Goal: Find specific page/section

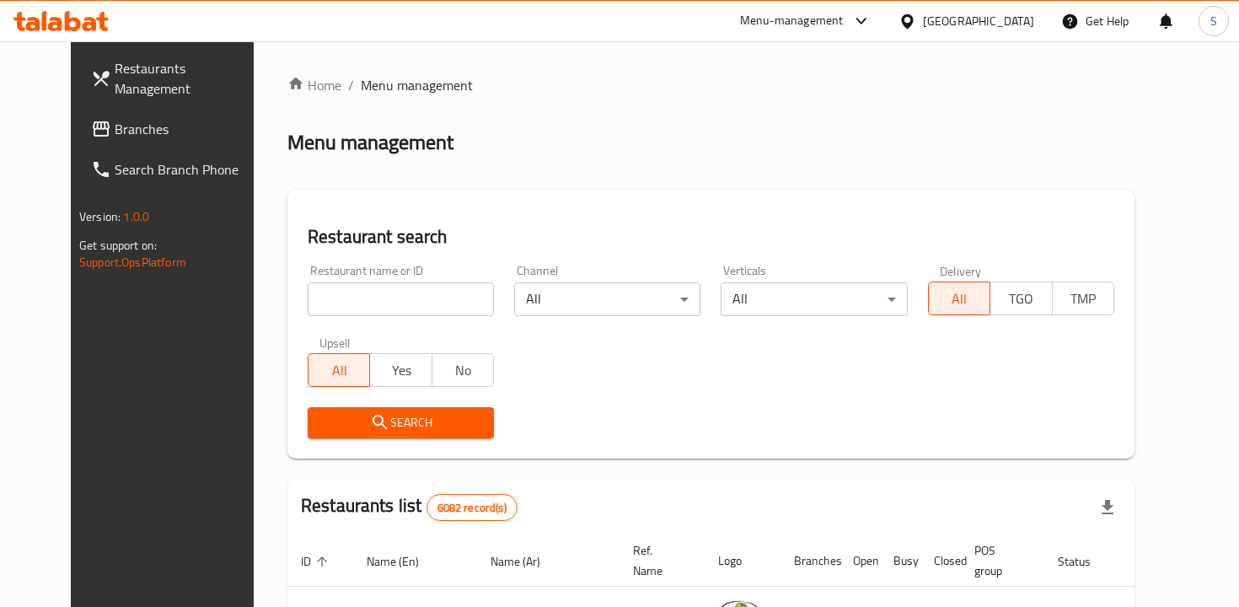
click at [331, 292] on input "search" at bounding box center [401, 299] width 186 height 34
type input "Vapiano"
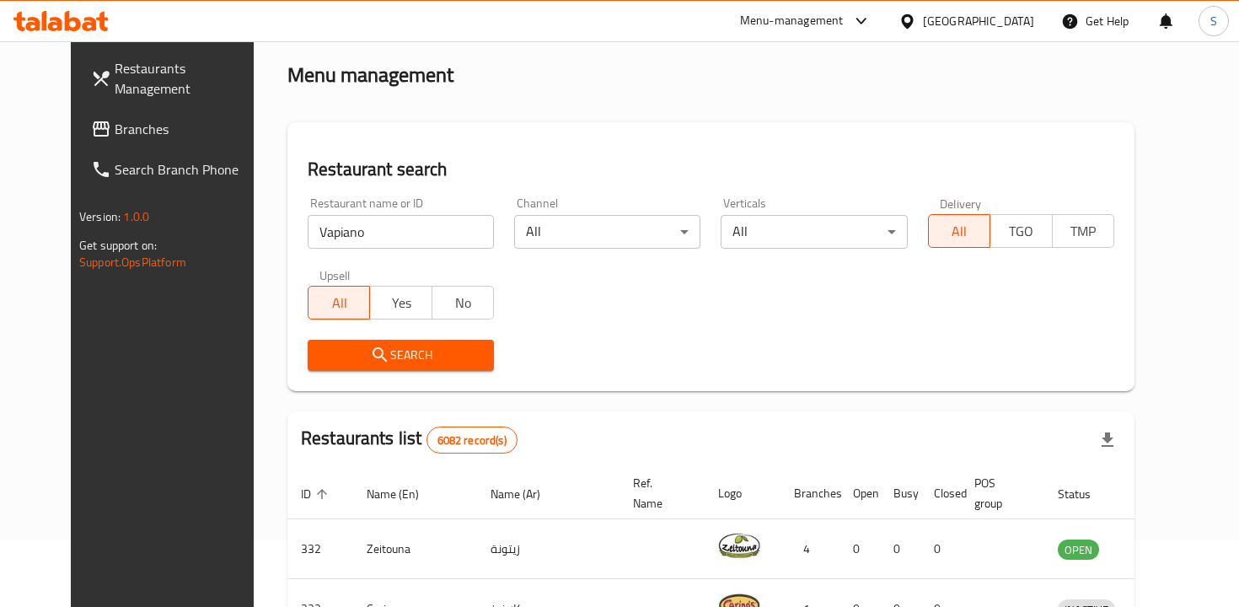
click at [431, 384] on div "Restaurant search Restaurant name or ID Vapiano Restaurant name or ID Channel A…" at bounding box center [710, 256] width 847 height 269
click at [431, 362] on span "Search" at bounding box center [400, 355] width 159 height 21
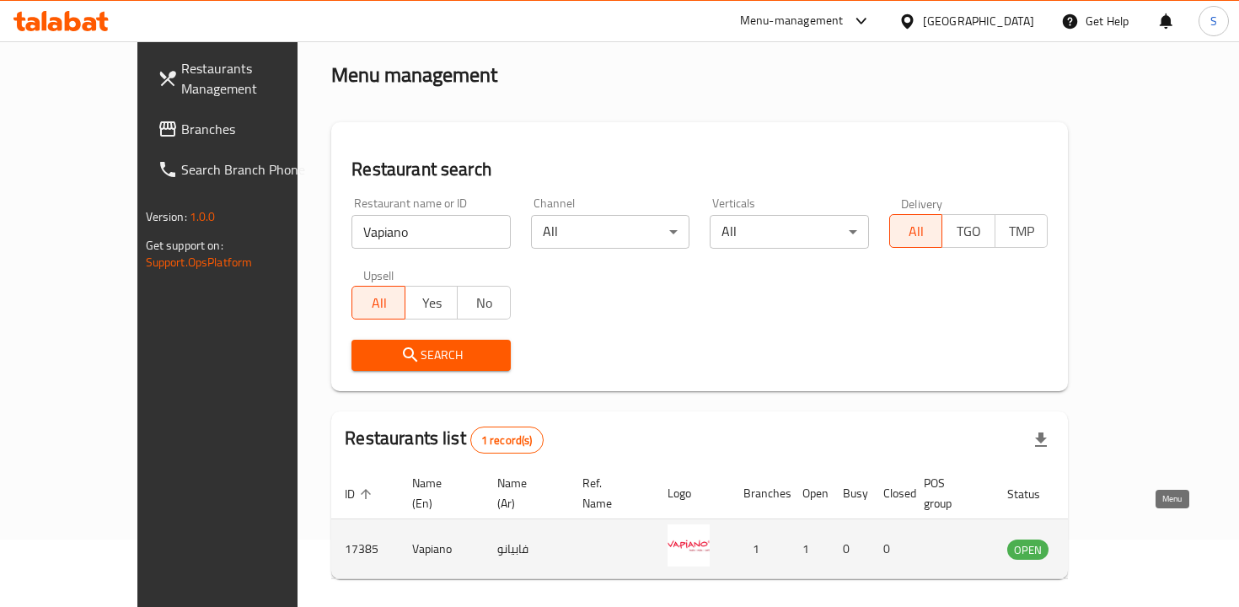
click at [1127, 539] on link "enhanced table" at bounding box center [1111, 549] width 31 height 20
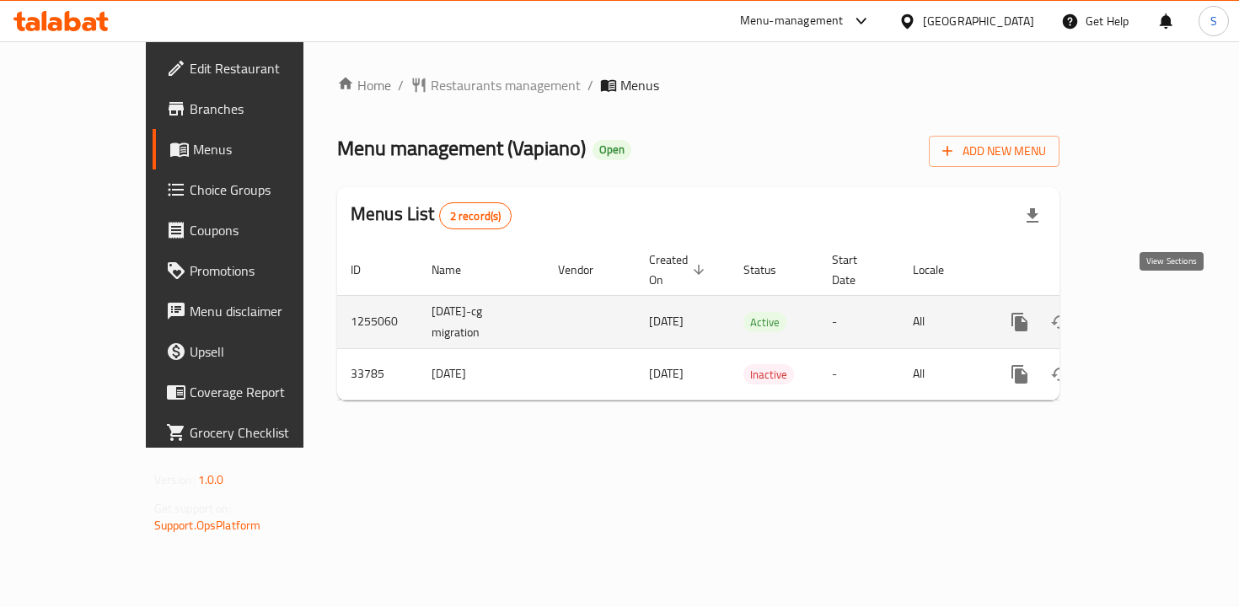
click at [1151, 312] on icon "enhanced table" at bounding box center [1141, 322] width 20 height 20
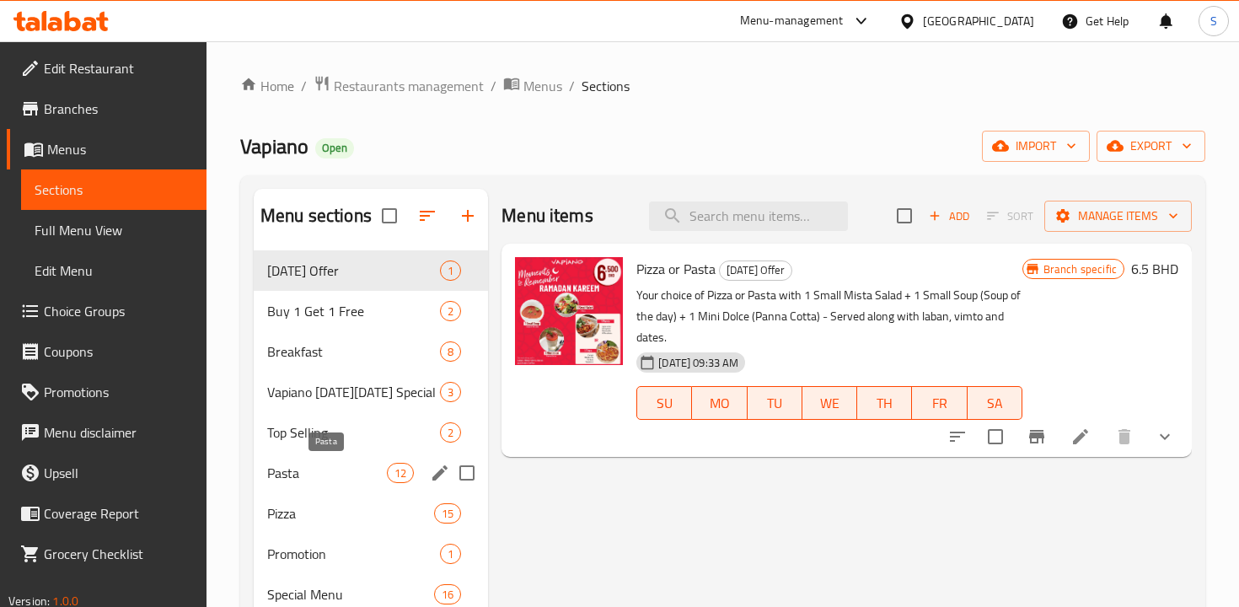
click at [328, 482] on span "Pasta" at bounding box center [327, 473] width 120 height 20
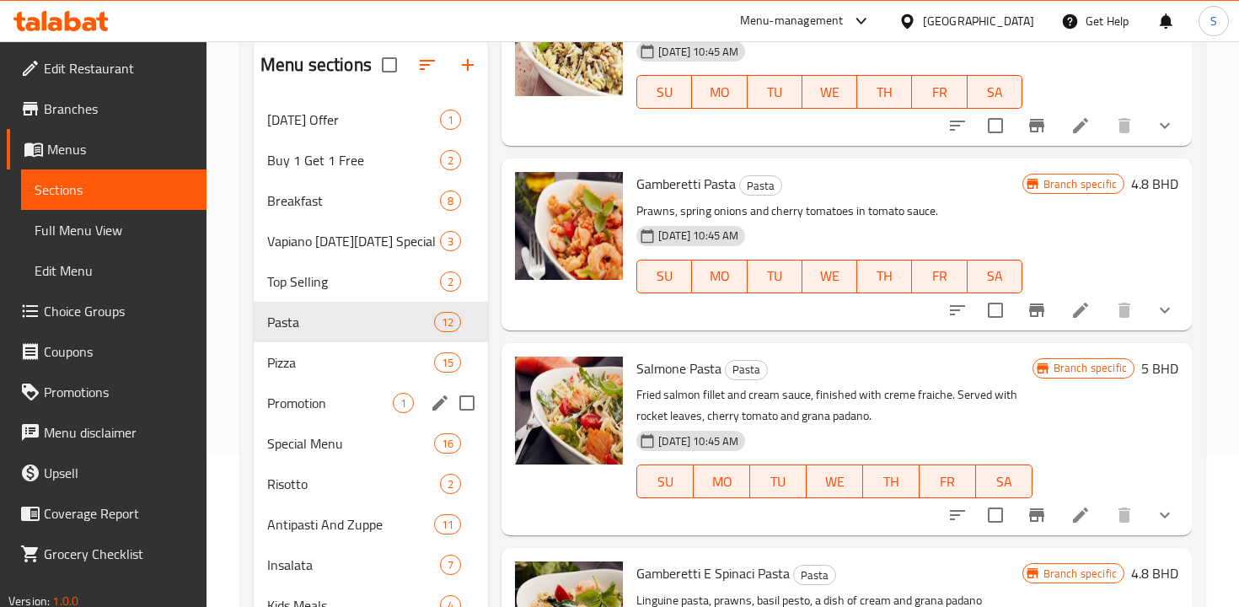
scroll to position [196, 0]
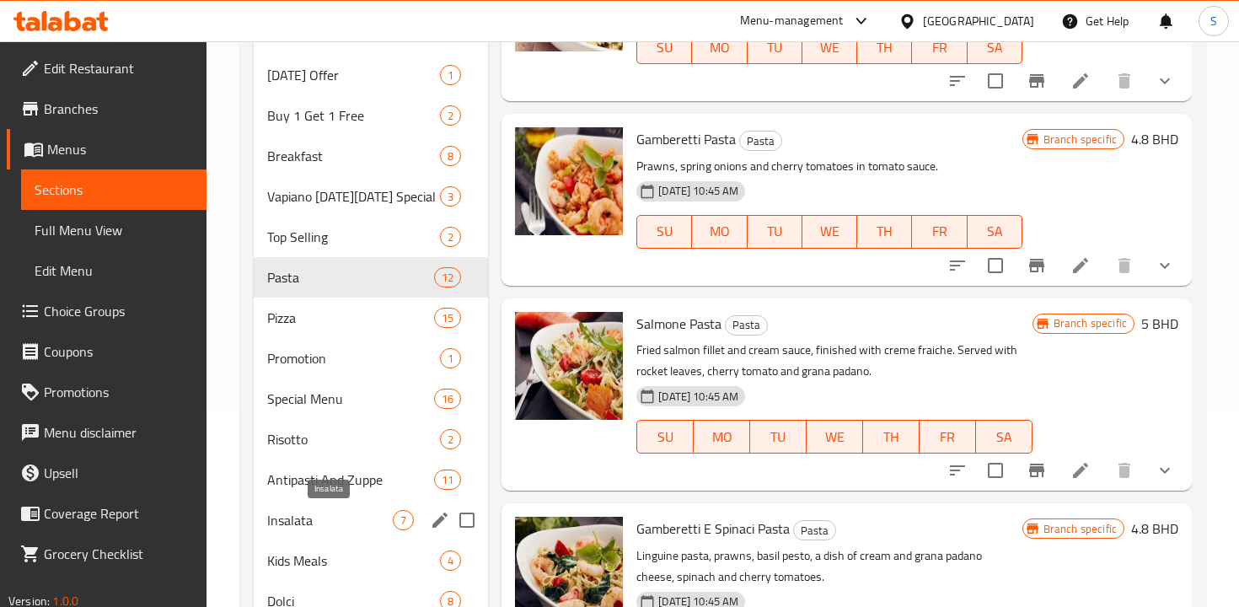
click at [324, 525] on span "Insalata" at bounding box center [330, 520] width 126 height 20
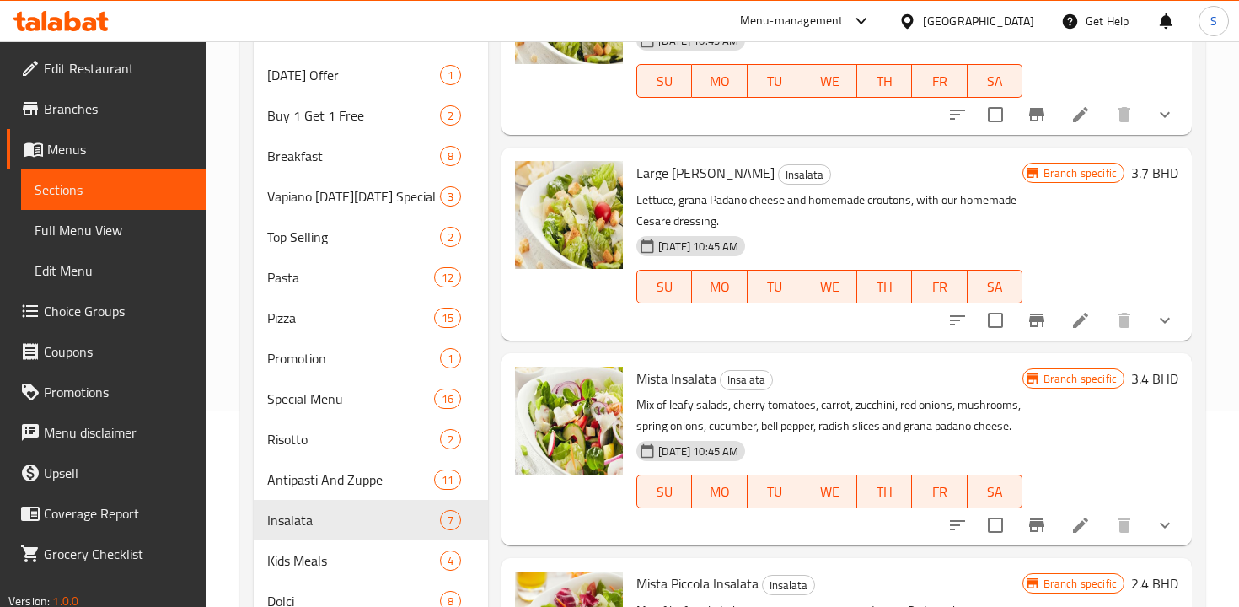
scroll to position [593, 0]
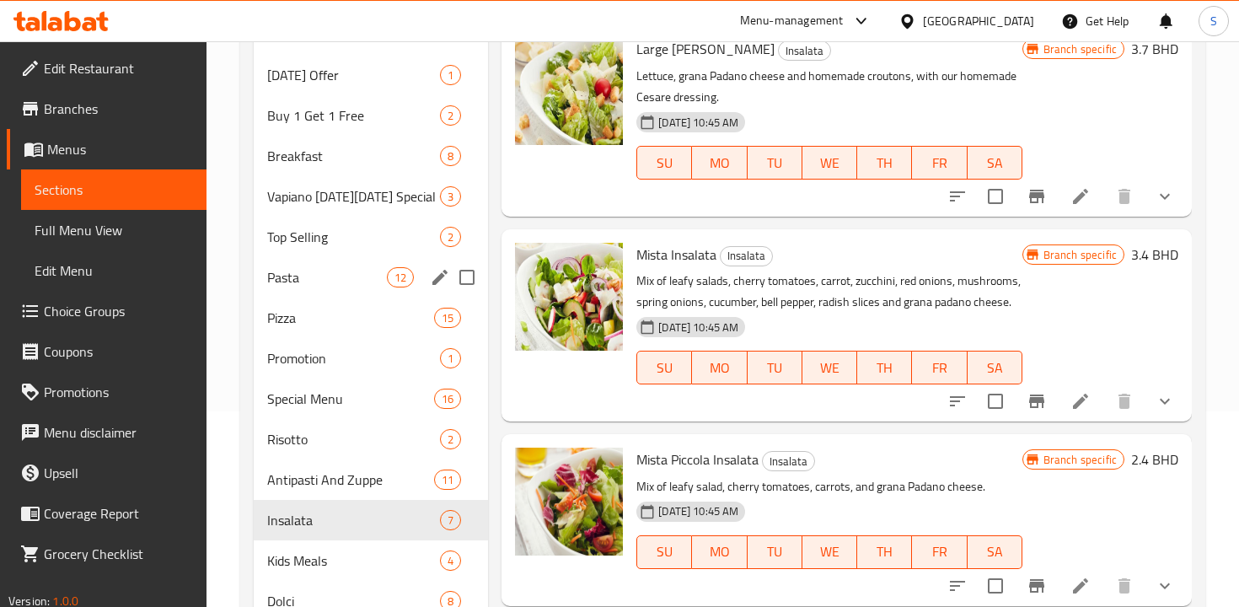
click at [335, 287] on span "Pasta" at bounding box center [327, 277] width 120 height 20
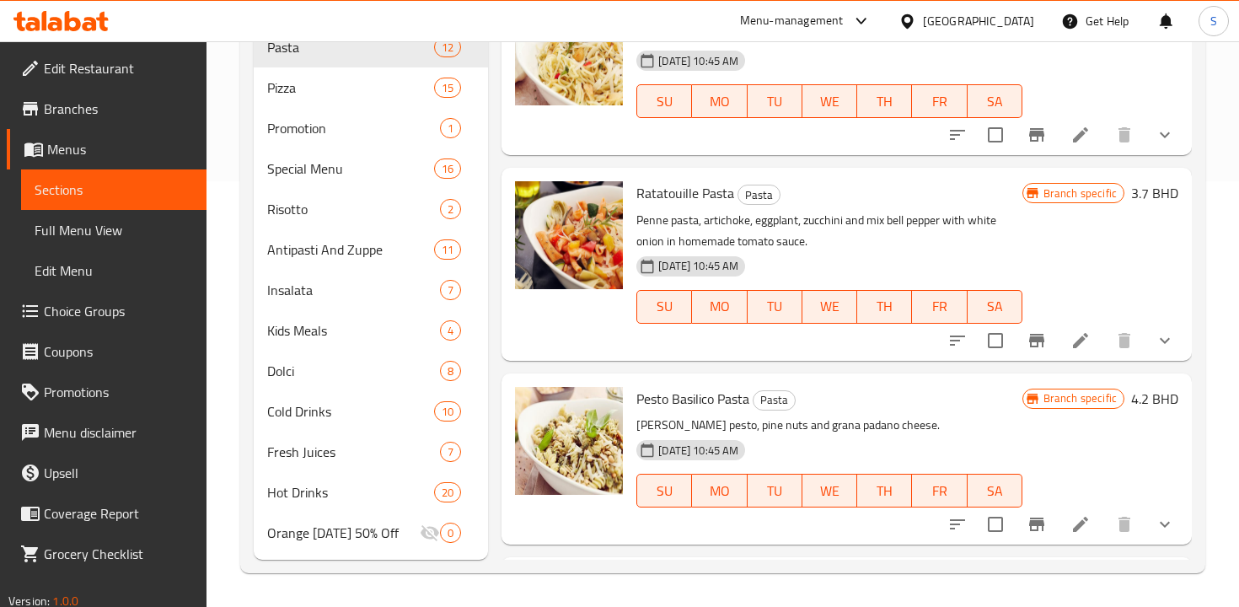
scroll to position [464, 0]
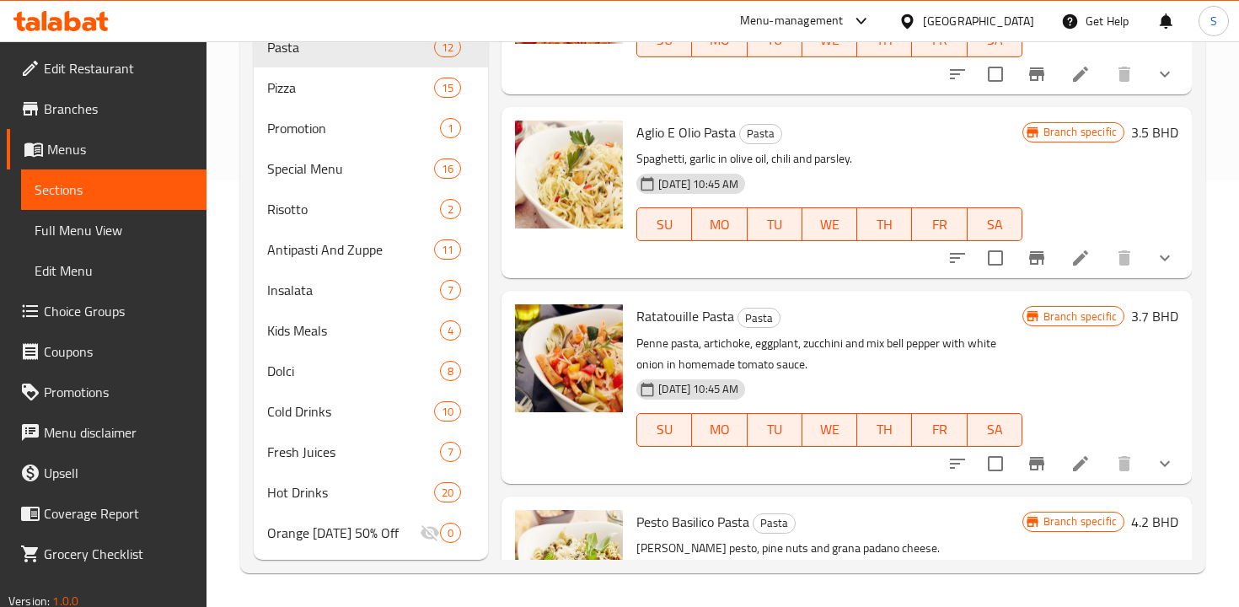
click at [872, 26] on div at bounding box center [858, 21] width 28 height 20
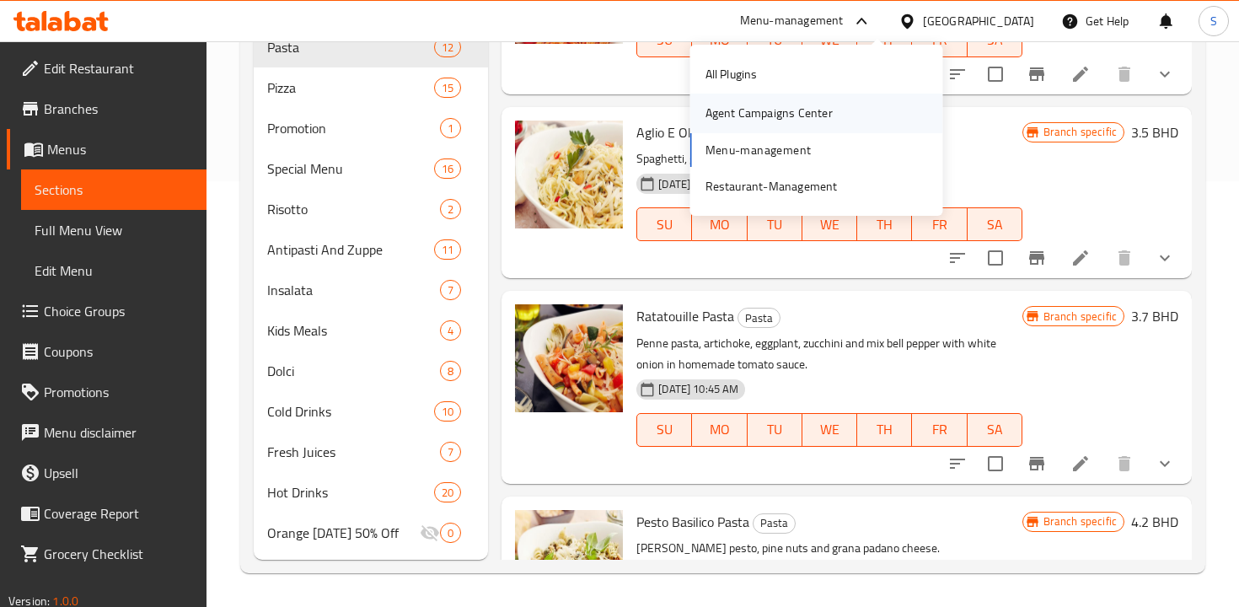
click at [827, 122] on div "Agent Campaigns Center" at bounding box center [768, 113] width 127 height 19
